Goal: Task Accomplishment & Management: Use online tool/utility

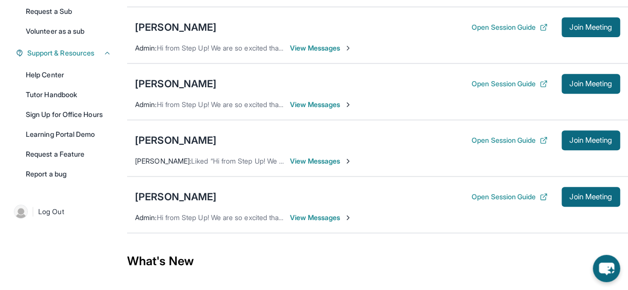
scroll to position [208, 0]
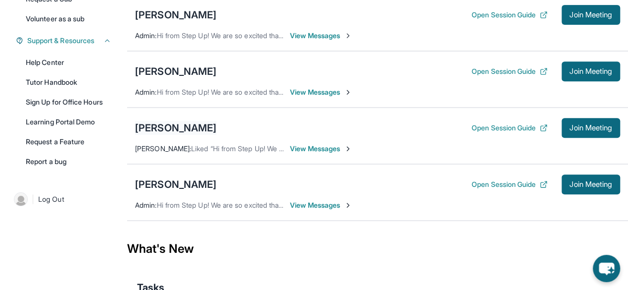
click at [184, 135] on div "[PERSON_NAME]" at bounding box center [175, 128] width 81 height 14
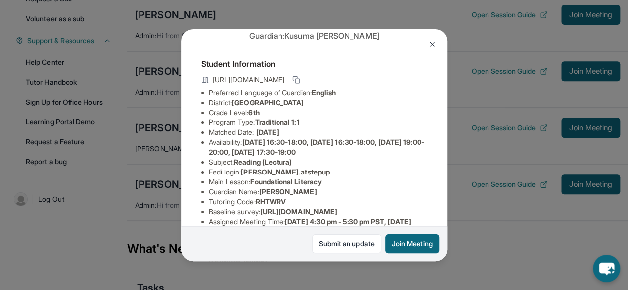
scroll to position [34, 0]
click at [401, 247] on button "Join Meeting" at bounding box center [412, 244] width 54 height 19
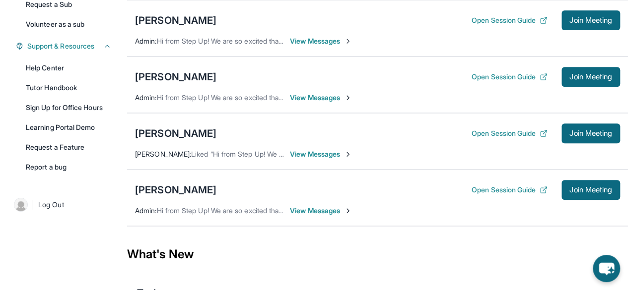
scroll to position [205, 0]
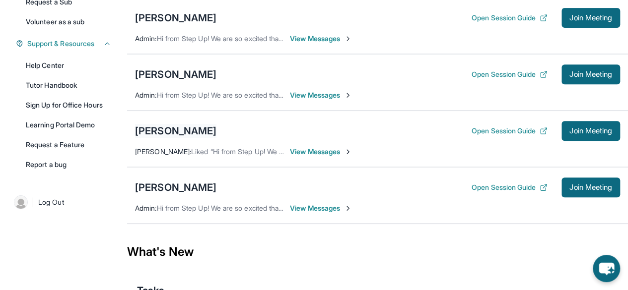
click at [185, 138] on div "[PERSON_NAME]" at bounding box center [175, 131] width 81 height 14
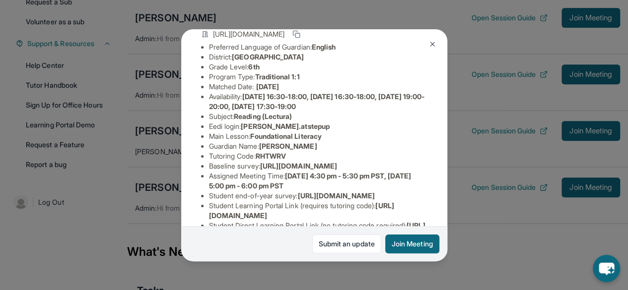
scroll to position [78, 0]
click at [256, 131] on span "[PERSON_NAME].atstepup" at bounding box center [285, 127] width 89 height 8
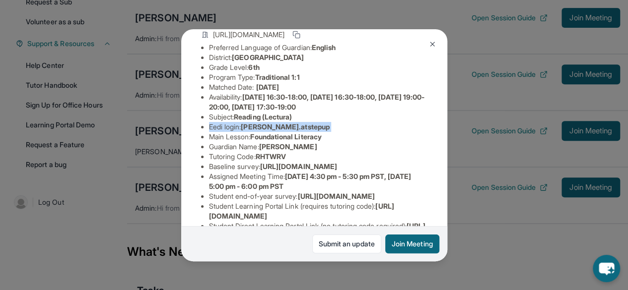
click at [256, 131] on span "[PERSON_NAME].atstepup" at bounding box center [285, 127] width 89 height 8
click at [243, 139] on li "Main Lesson : Foundational Literacy" at bounding box center [318, 137] width 218 height 10
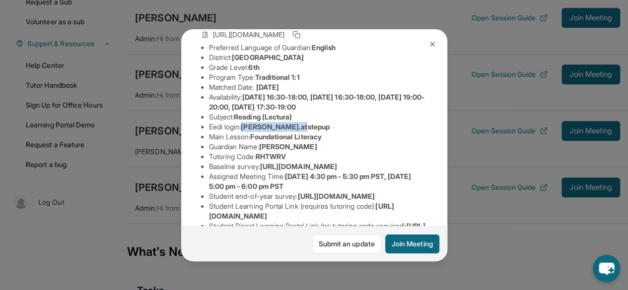
drag, startPoint x: 246, startPoint y: 132, endPoint x: 307, endPoint y: 134, distance: 61.6
click at [307, 132] on li "Eedi login : [PERSON_NAME].atstepup" at bounding box center [318, 127] width 218 height 10
copy span "[PERSON_NAME].atstepup"
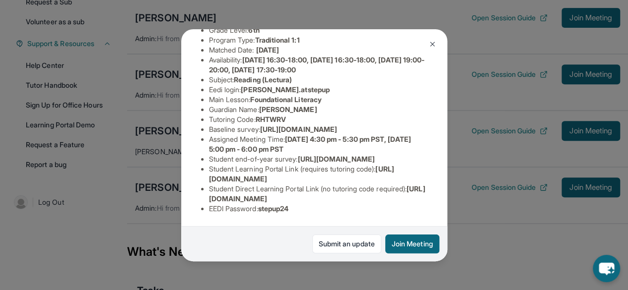
click at [268, 204] on span "stepup24" at bounding box center [273, 208] width 31 height 8
copy span "stepup24"
